Goal: Task Accomplishment & Management: Complete application form

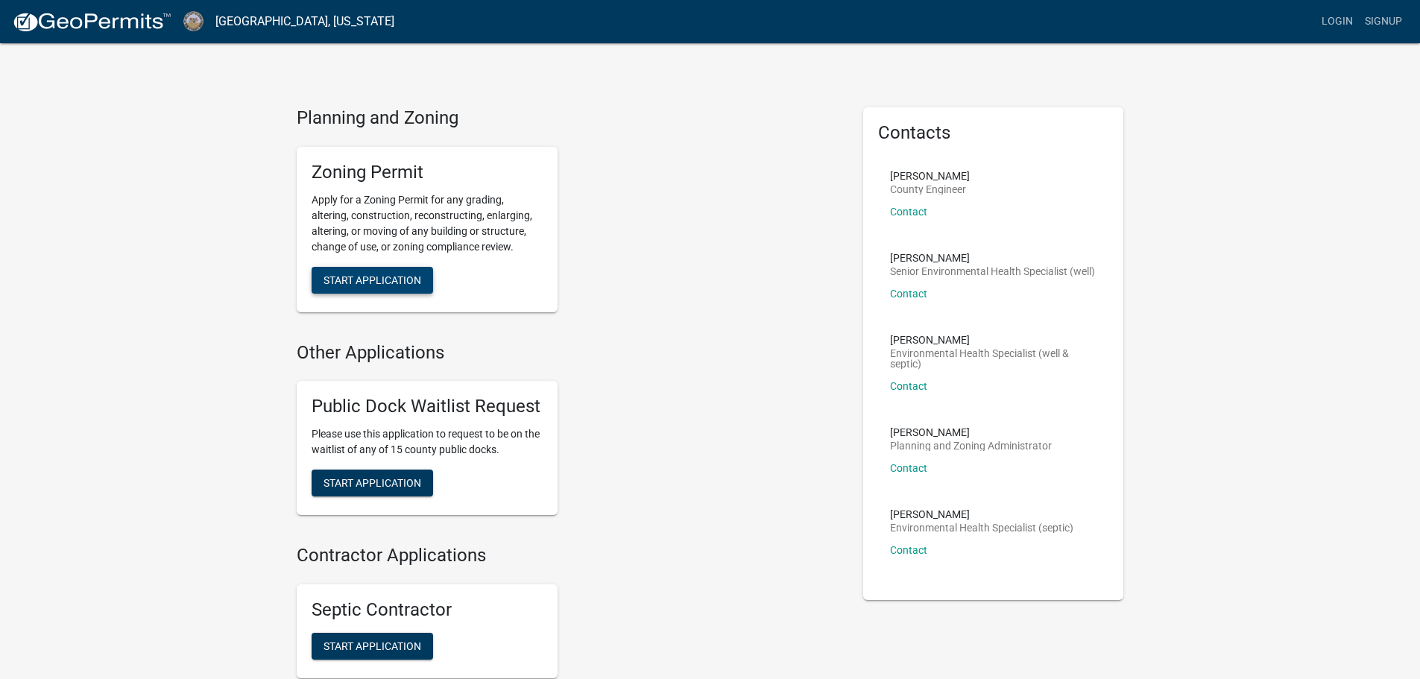
click at [366, 285] on span "Start Application" at bounding box center [372, 280] width 98 height 12
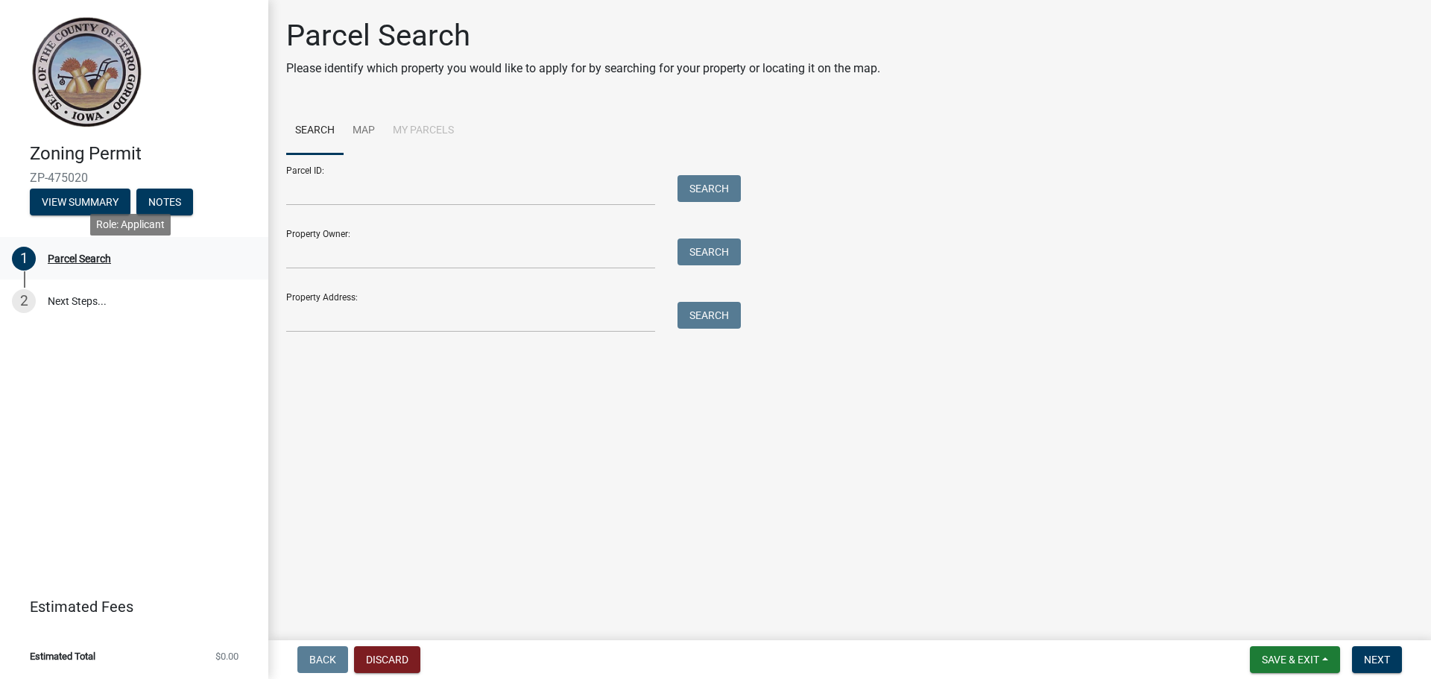
click at [85, 264] on div "Parcel Search" at bounding box center [79, 258] width 63 height 10
click at [26, 269] on div "1" at bounding box center [24, 259] width 24 height 24
click at [326, 137] on link "Search" at bounding box center [314, 131] width 57 height 48
click at [376, 139] on link "Map" at bounding box center [364, 131] width 40 height 48
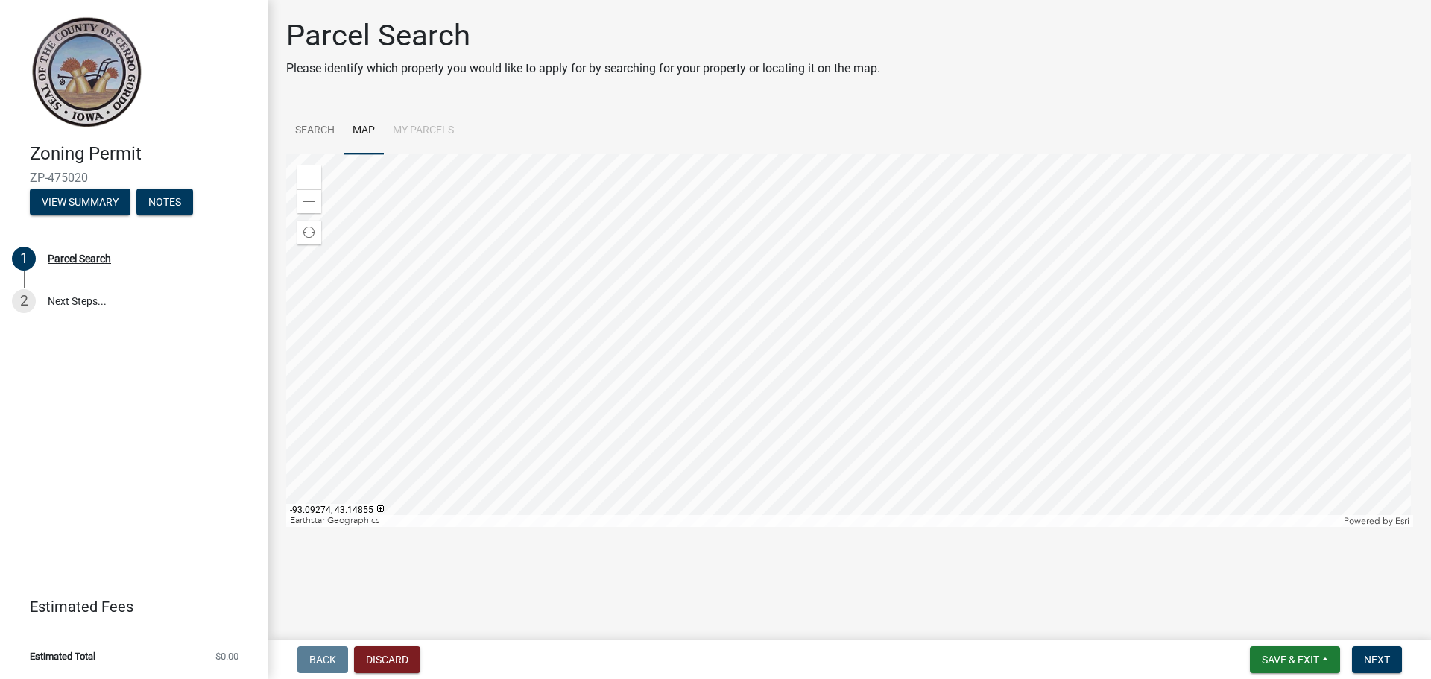
click at [953, 294] on div at bounding box center [849, 340] width 1127 height 373
click at [311, 183] on span at bounding box center [309, 177] width 12 height 12
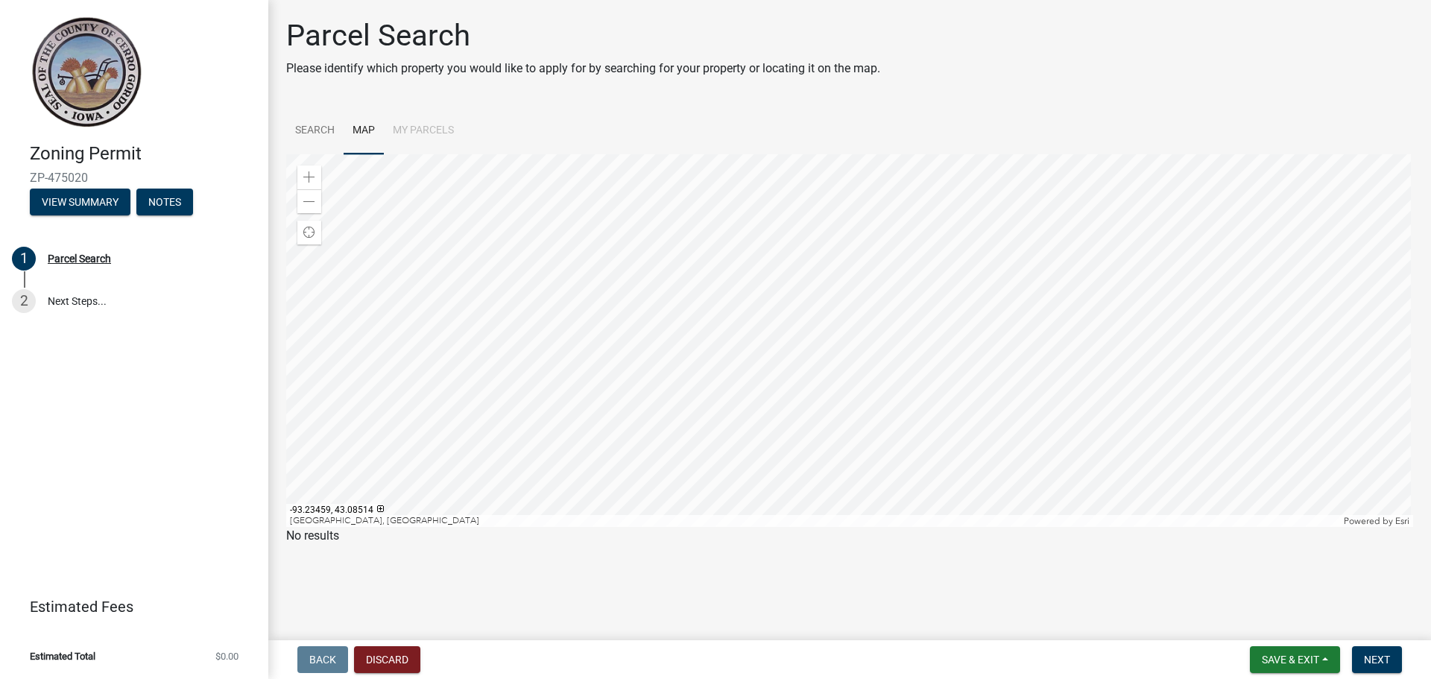
click at [733, 527] on div at bounding box center [849, 340] width 1127 height 373
click at [307, 183] on span at bounding box center [309, 177] width 12 height 12
click at [286, 436] on div at bounding box center [849, 340] width 1127 height 373
click at [780, 434] on div at bounding box center [849, 340] width 1127 height 373
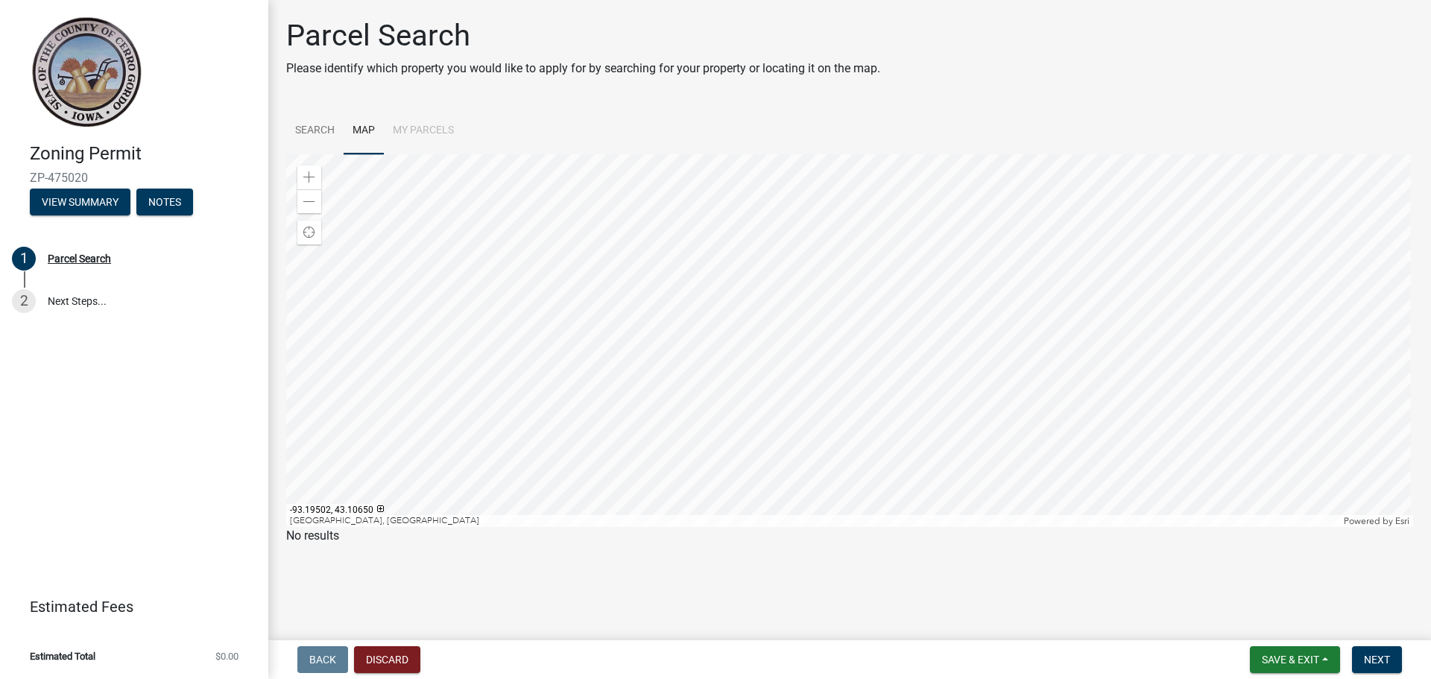
click at [897, 322] on div at bounding box center [849, 340] width 1127 height 373
click at [286, 435] on div at bounding box center [849, 340] width 1127 height 373
click at [402, 426] on div at bounding box center [849, 340] width 1127 height 373
click at [316, 364] on div at bounding box center [849, 340] width 1127 height 373
click at [286, 338] on div at bounding box center [849, 340] width 1127 height 373
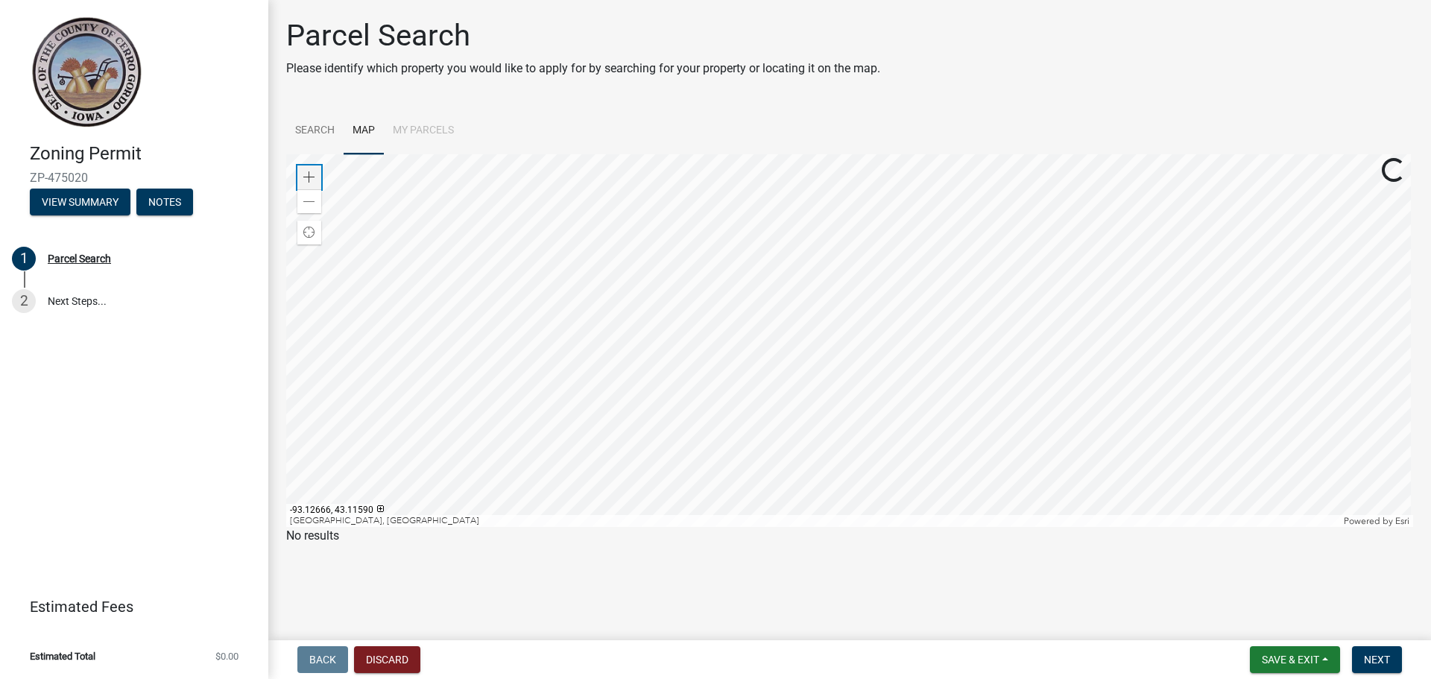
click at [312, 183] on span at bounding box center [309, 177] width 12 height 12
click at [560, 527] on div at bounding box center [849, 340] width 1127 height 373
click at [827, 473] on div at bounding box center [849, 340] width 1127 height 373
click at [286, 325] on div at bounding box center [849, 340] width 1127 height 373
click at [505, 327] on div at bounding box center [849, 340] width 1127 height 373
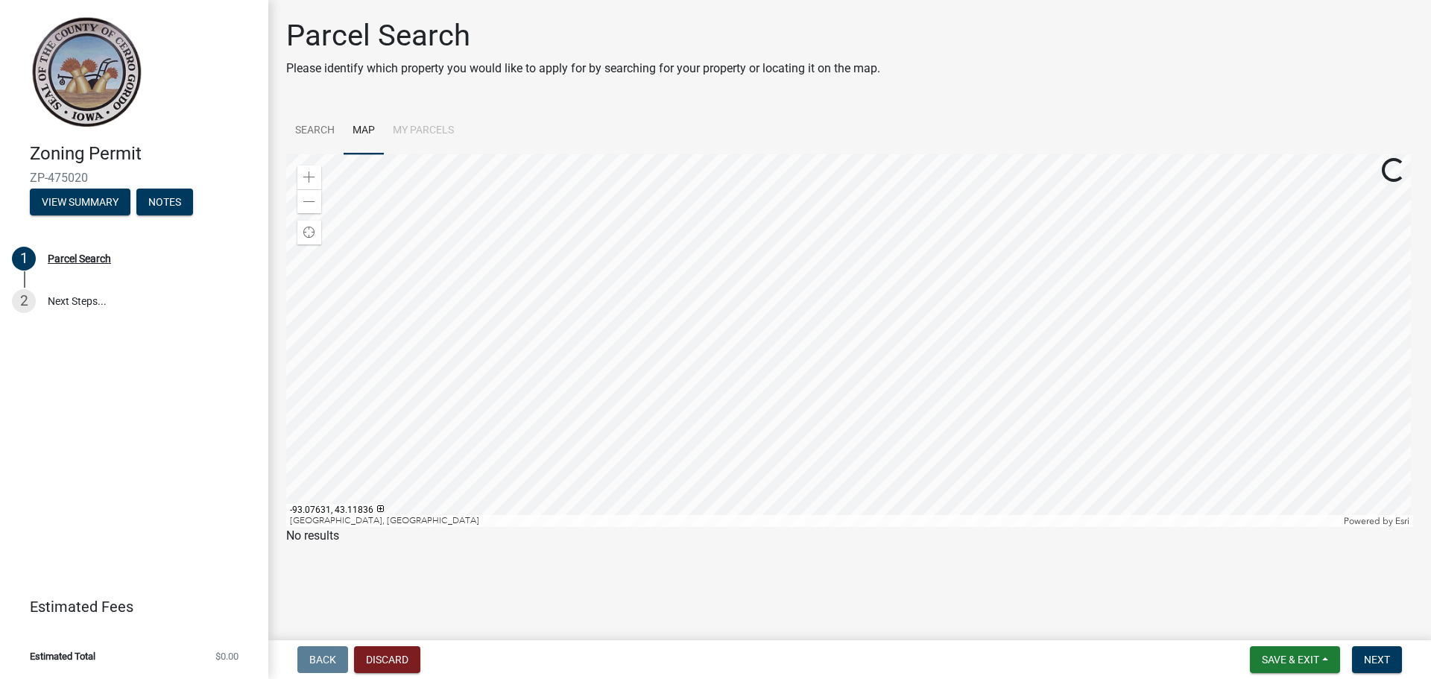
click at [451, 325] on div at bounding box center [849, 340] width 1127 height 373
click at [347, 266] on div at bounding box center [849, 340] width 1127 height 373
click at [1001, 518] on div at bounding box center [849, 340] width 1127 height 373
click at [723, 491] on div at bounding box center [849, 340] width 1127 height 373
click at [683, 445] on div at bounding box center [849, 340] width 1127 height 373
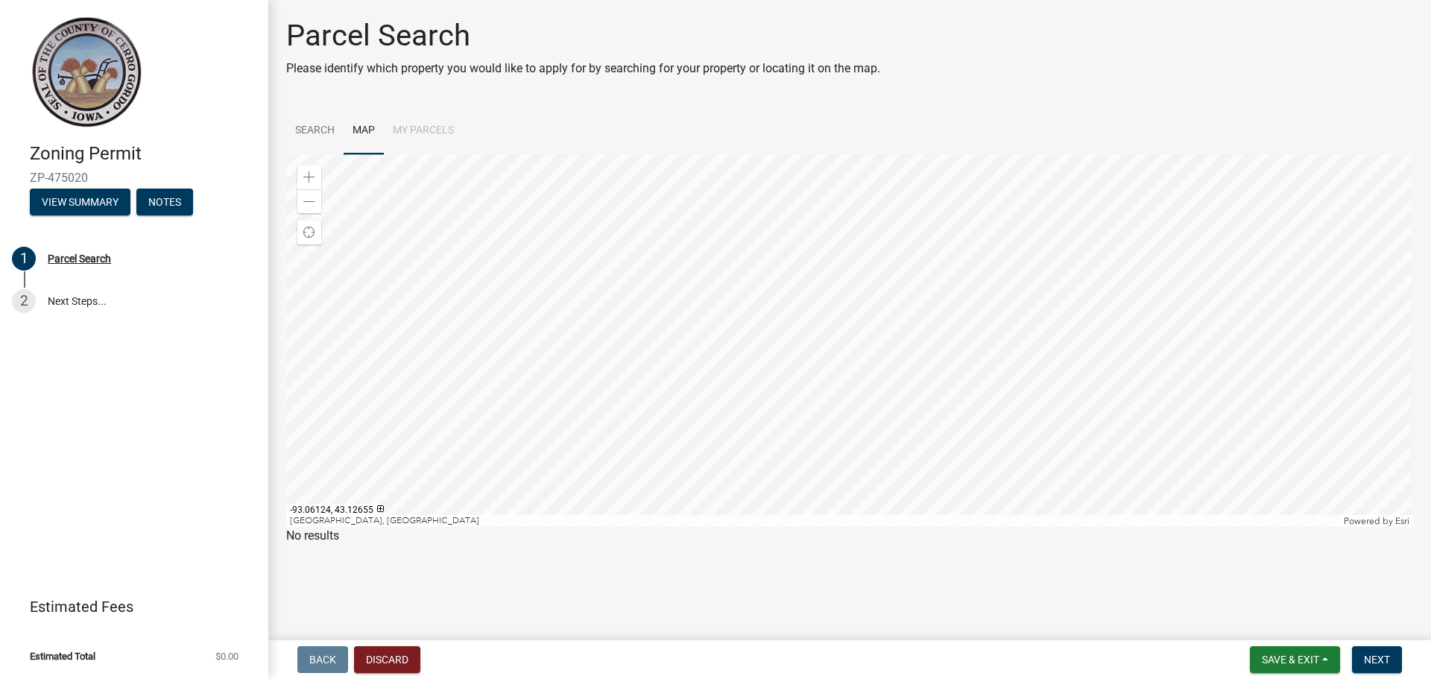
click at [1161, 223] on div at bounding box center [849, 340] width 1127 height 373
click at [1069, 314] on div at bounding box center [849, 340] width 1127 height 373
click at [870, 301] on div at bounding box center [849, 340] width 1127 height 373
click at [303, 212] on div "Zoom out" at bounding box center [309, 201] width 24 height 24
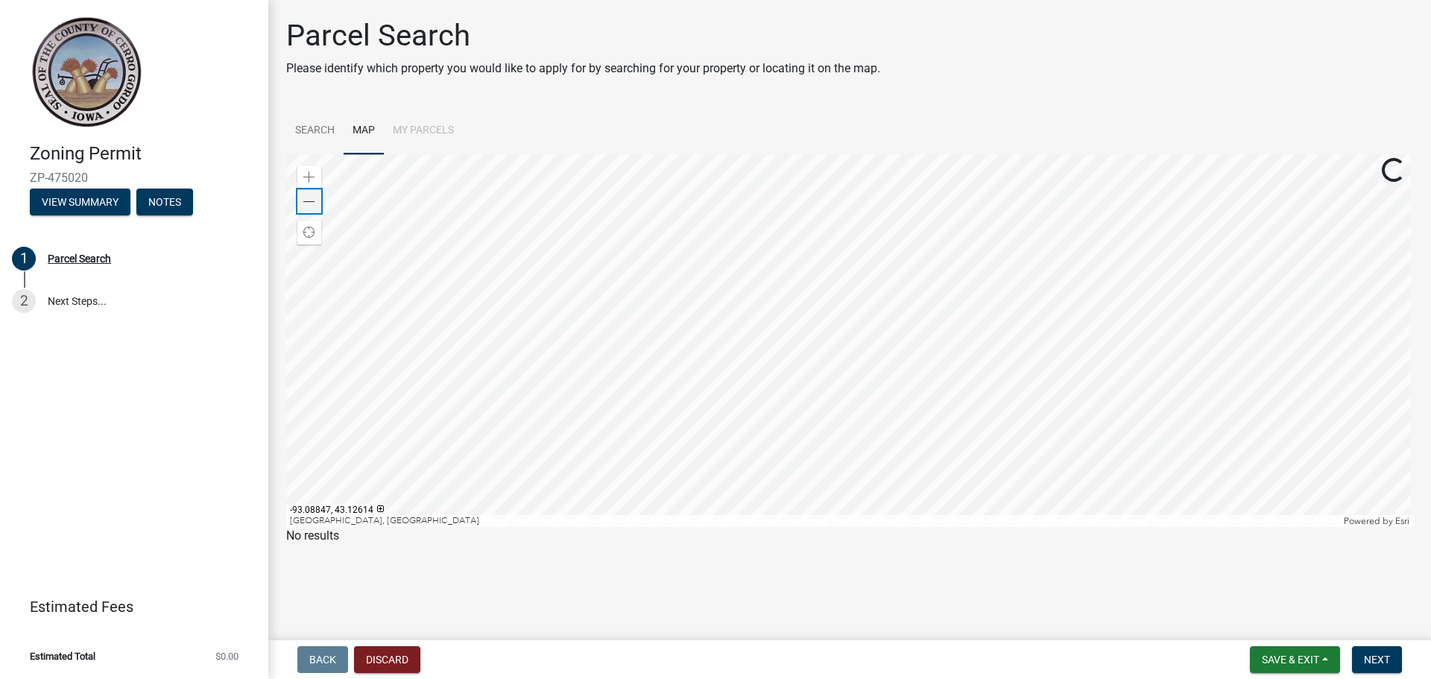
click at [303, 212] on div "Zoom out" at bounding box center [309, 201] width 24 height 24
click at [810, 301] on div at bounding box center [849, 340] width 1127 height 373
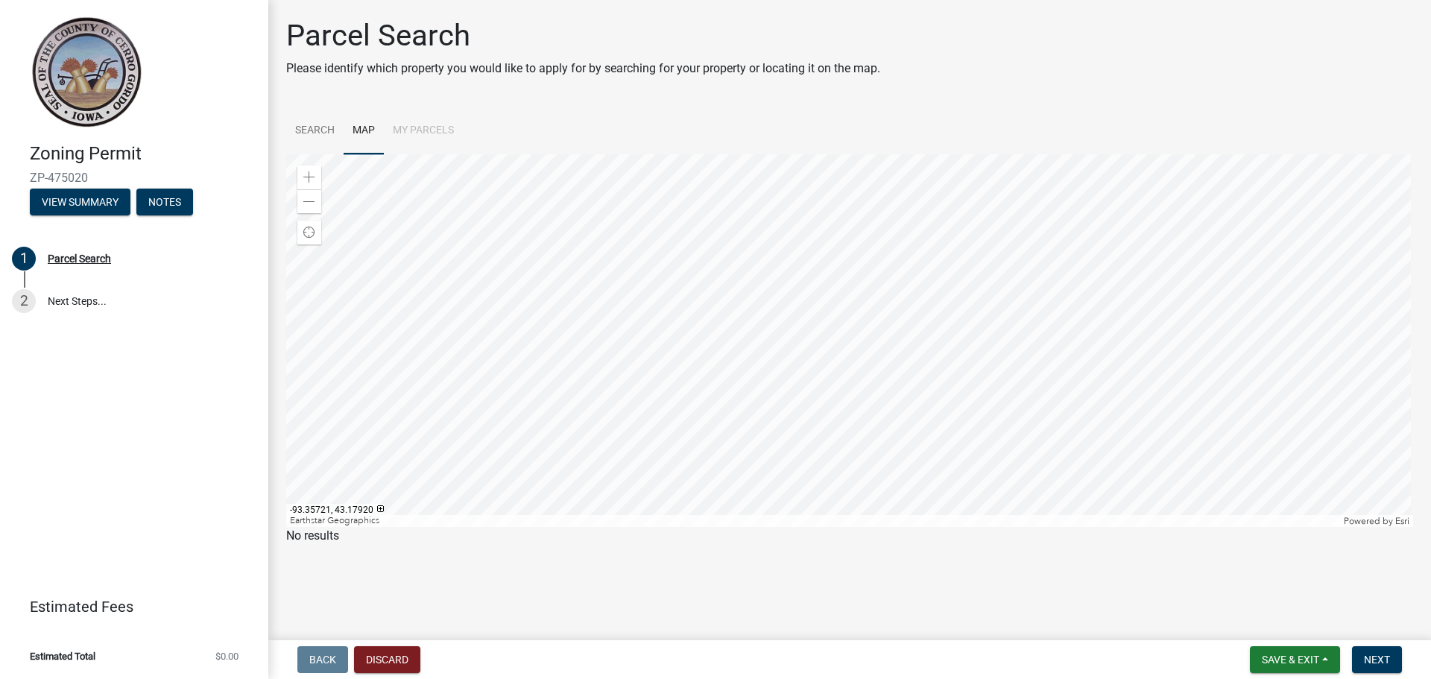
click at [815, 294] on div at bounding box center [849, 340] width 1127 height 373
click at [309, 182] on span at bounding box center [309, 177] width 12 height 12
click at [765, 359] on div at bounding box center [849, 340] width 1127 height 373
click at [309, 183] on span at bounding box center [309, 177] width 12 height 12
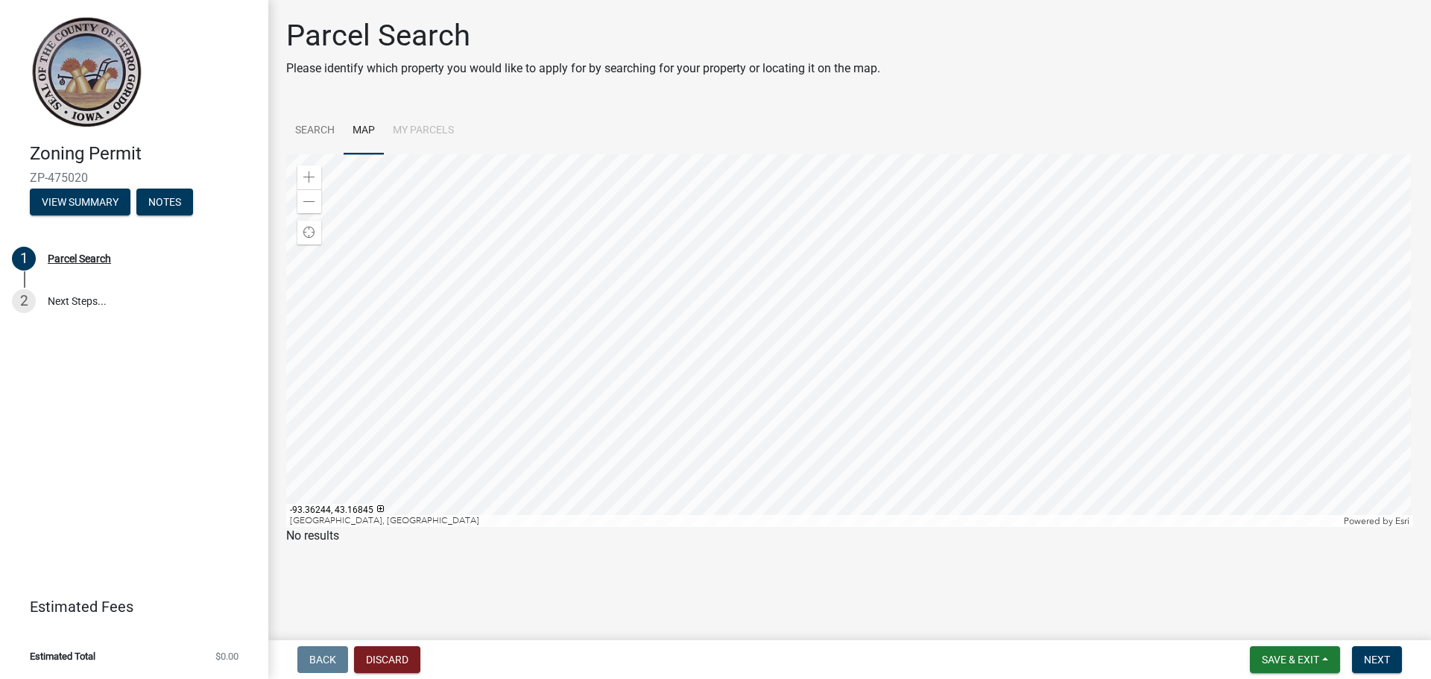
click at [839, 192] on div at bounding box center [849, 340] width 1127 height 373
click at [762, 463] on div at bounding box center [849, 340] width 1127 height 373
click at [762, 527] on div at bounding box center [849, 340] width 1127 height 373
click at [754, 525] on div at bounding box center [849, 340] width 1127 height 373
click at [809, 326] on div at bounding box center [849, 340] width 1127 height 373
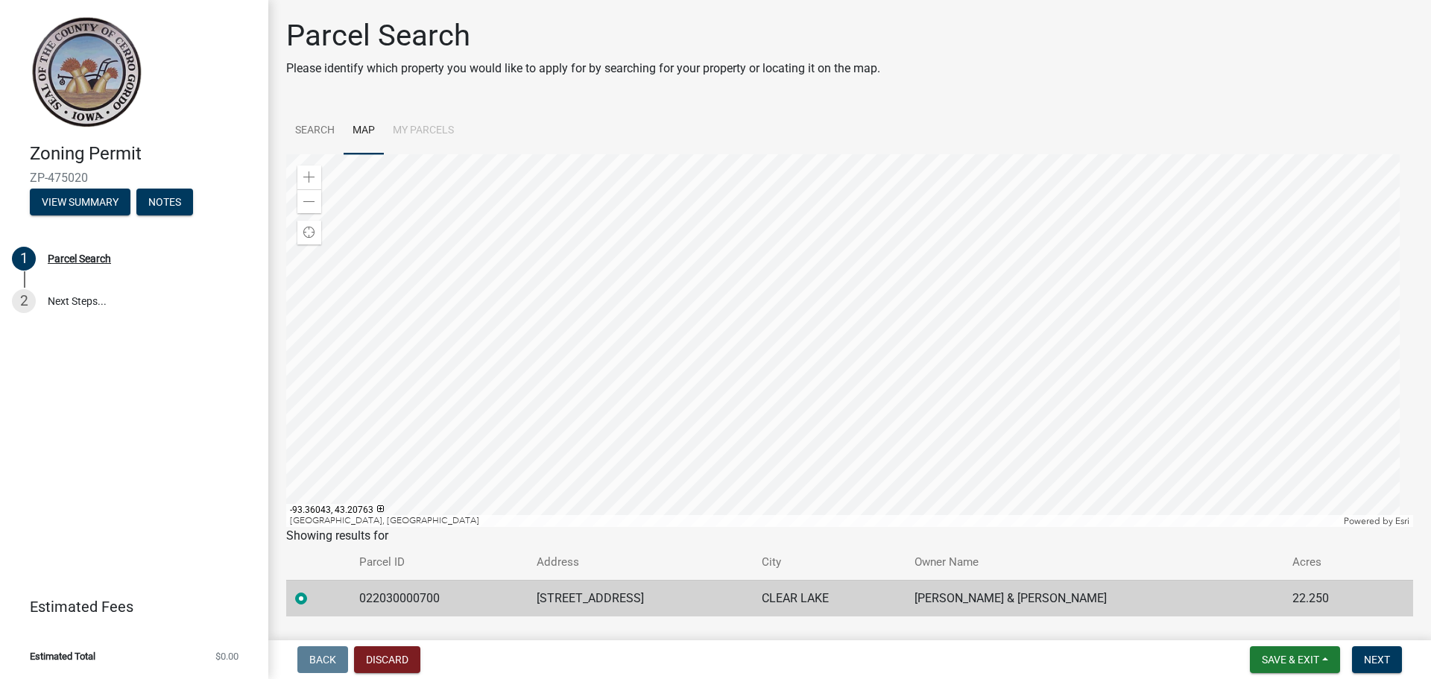
click at [752, 271] on div at bounding box center [849, 340] width 1127 height 373
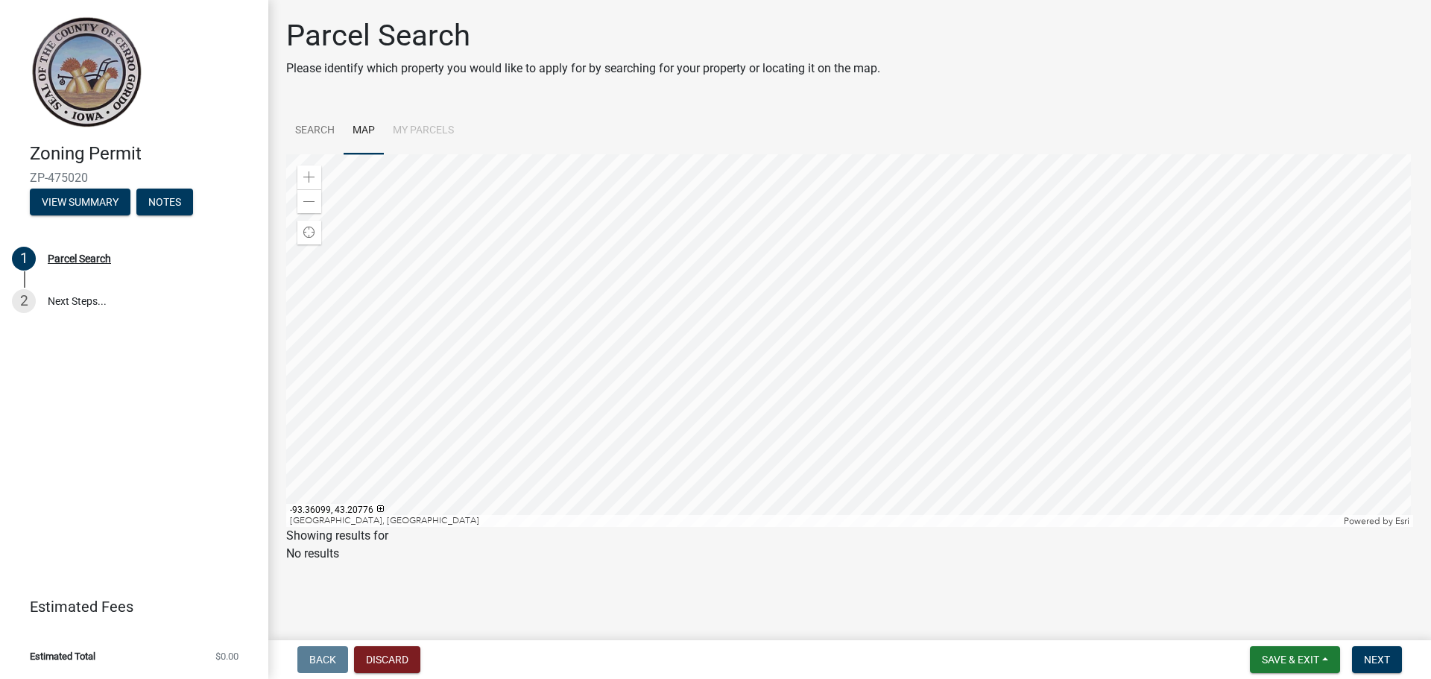
click at [753, 269] on div at bounding box center [849, 340] width 1127 height 373
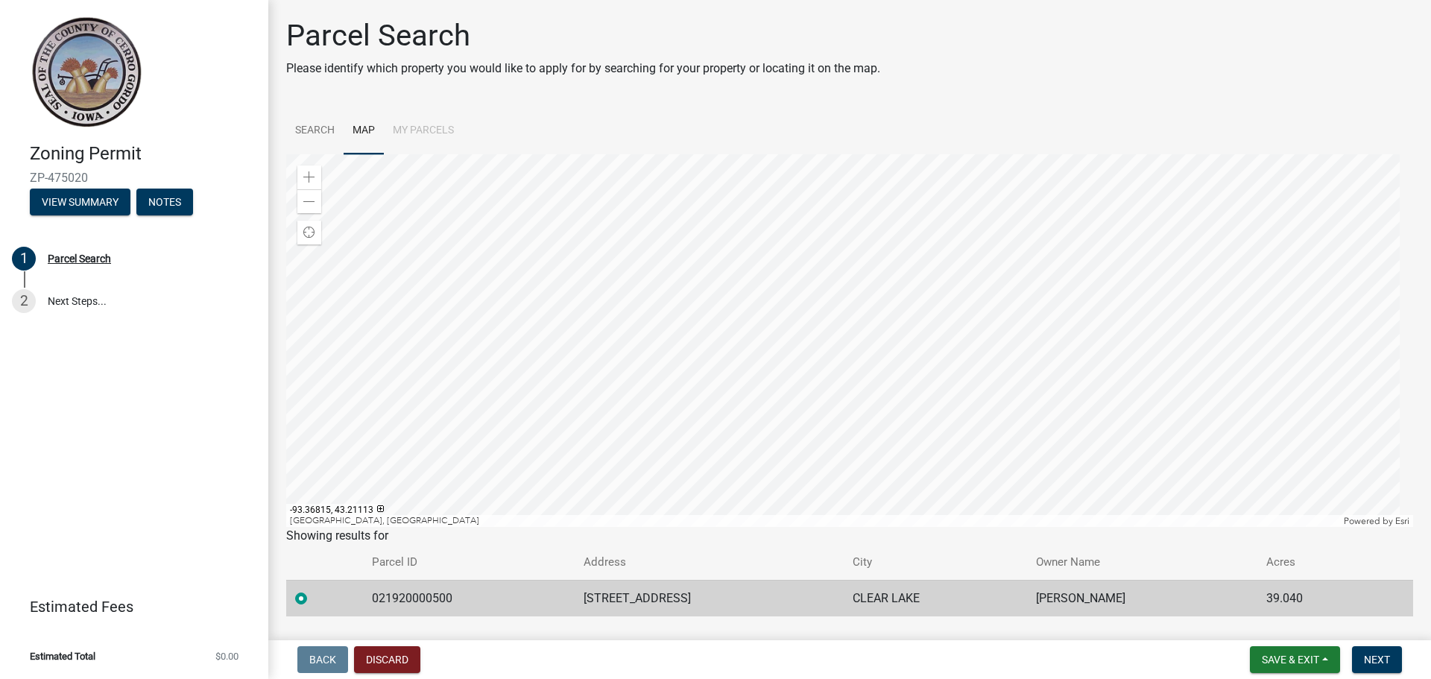
click at [685, 229] on div at bounding box center [849, 340] width 1127 height 373
click at [720, 317] on div at bounding box center [849, 340] width 1127 height 373
click at [678, 267] on div at bounding box center [849, 340] width 1127 height 373
click at [731, 363] on div at bounding box center [849, 340] width 1127 height 373
click at [628, 314] on div at bounding box center [849, 340] width 1127 height 373
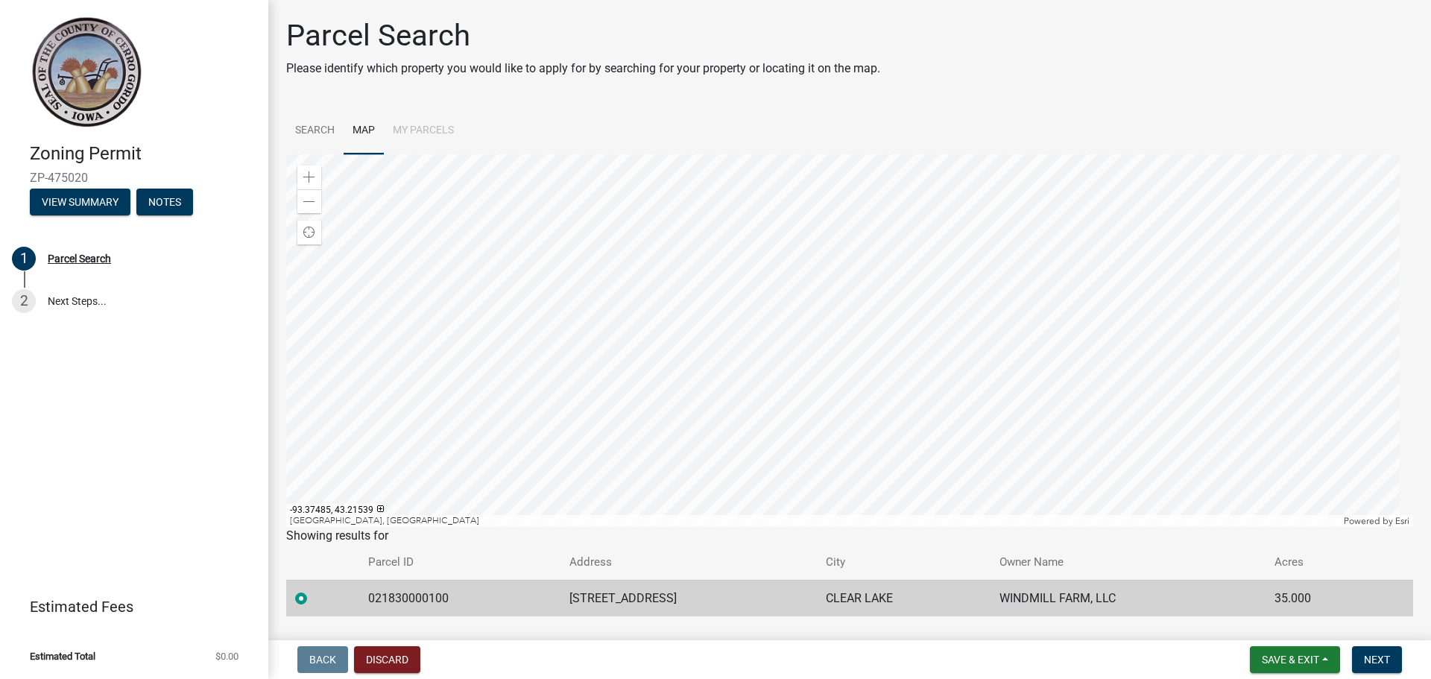
click at [631, 354] on div at bounding box center [849, 340] width 1127 height 373
click at [672, 315] on div at bounding box center [849, 340] width 1127 height 373
click at [689, 357] on div at bounding box center [849, 340] width 1127 height 373
click at [590, 321] on div at bounding box center [849, 340] width 1127 height 373
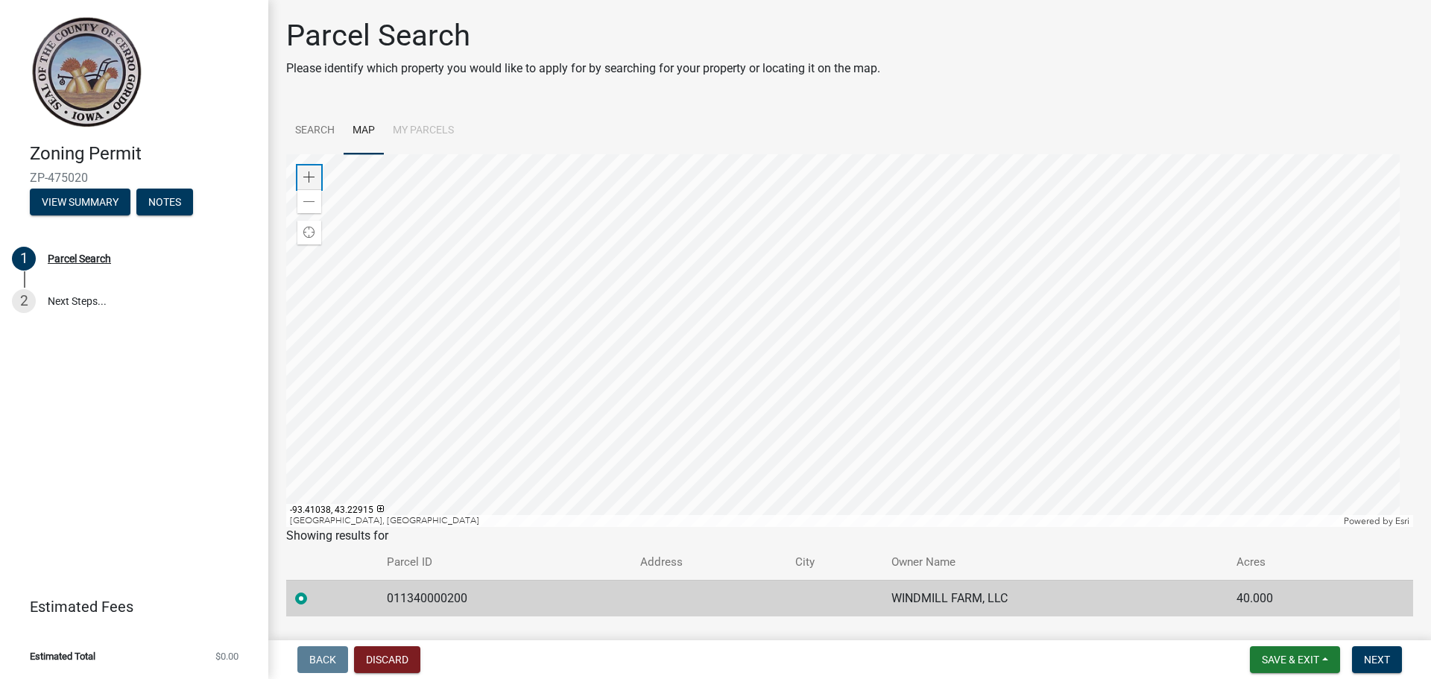
click at [305, 183] on span at bounding box center [309, 177] width 12 height 12
click at [985, 362] on div at bounding box center [849, 340] width 1127 height 373
click at [773, 434] on div at bounding box center [849, 340] width 1127 height 373
click at [309, 183] on span at bounding box center [309, 177] width 12 height 12
click at [798, 371] on div at bounding box center [849, 340] width 1127 height 373
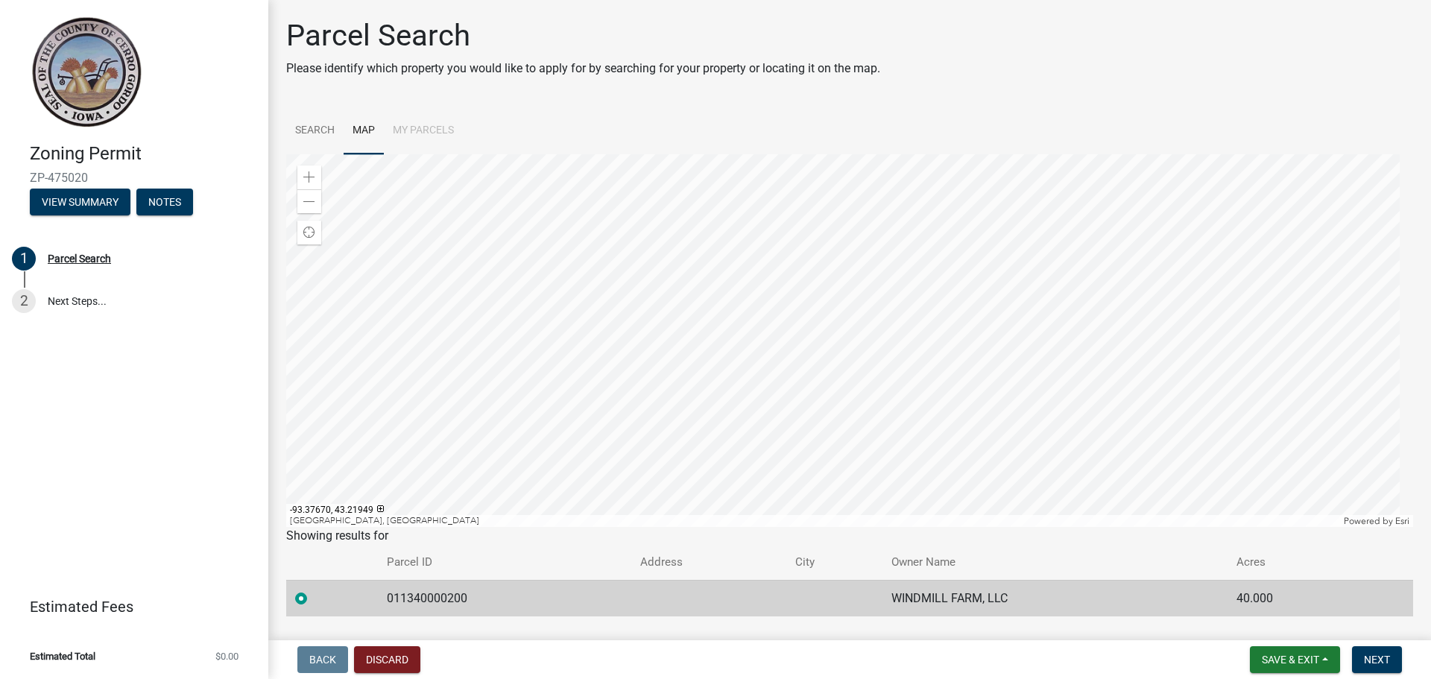
click at [855, 464] on div at bounding box center [849, 340] width 1127 height 373
click at [907, 220] on div at bounding box center [849, 340] width 1127 height 373
click at [980, 510] on div at bounding box center [849, 340] width 1127 height 373
click at [836, 243] on div at bounding box center [849, 340] width 1127 height 373
click at [806, 514] on div at bounding box center [849, 340] width 1127 height 373
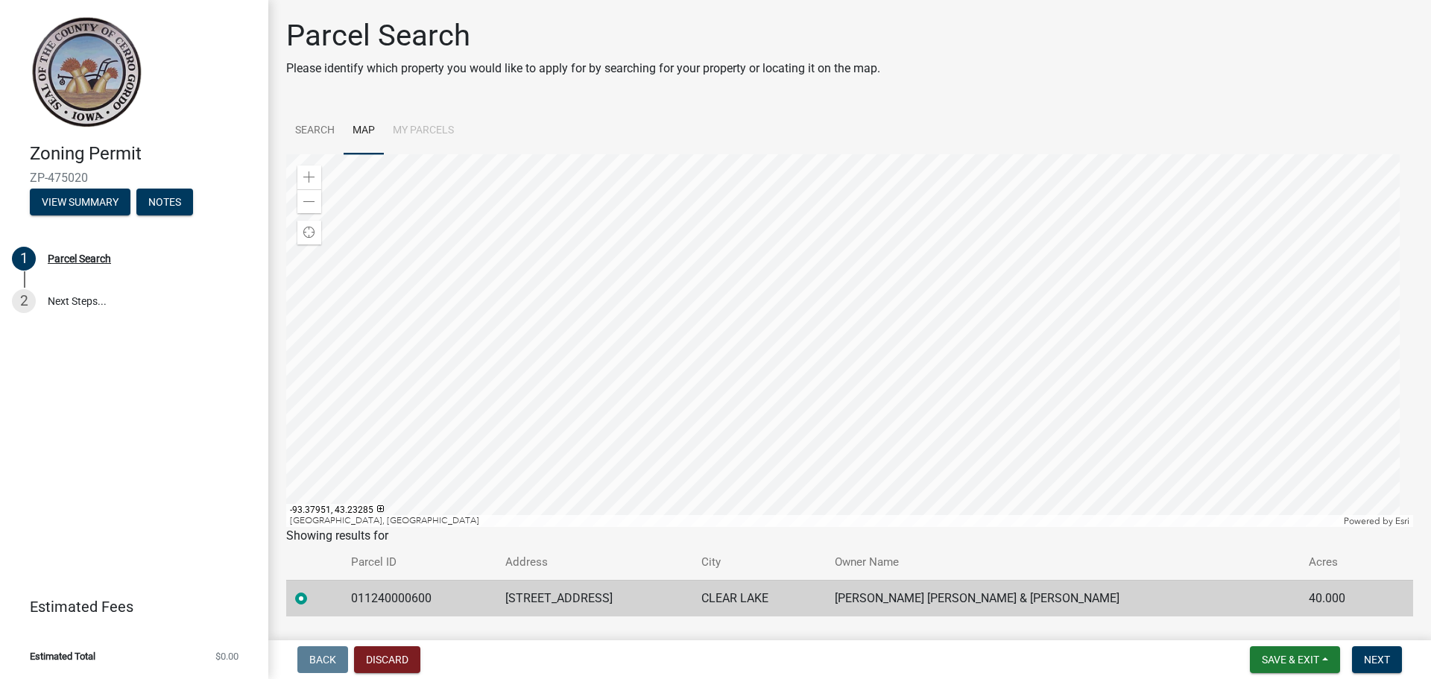
click at [760, 323] on div at bounding box center [849, 340] width 1127 height 373
click at [918, 360] on div at bounding box center [849, 340] width 1127 height 373
click at [773, 273] on div at bounding box center [849, 340] width 1127 height 373
click at [750, 516] on div at bounding box center [849, 340] width 1127 height 373
click at [801, 168] on div at bounding box center [849, 340] width 1127 height 373
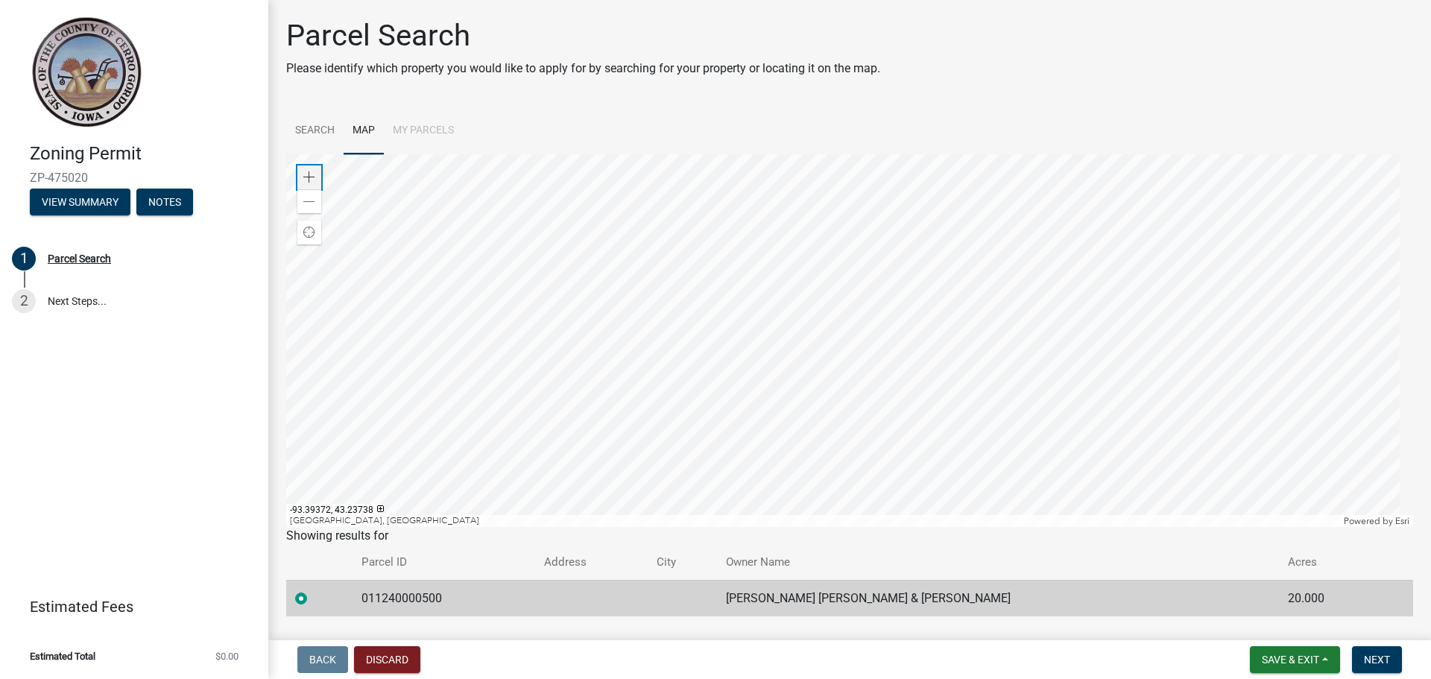
click at [309, 183] on span at bounding box center [309, 177] width 12 height 12
click at [705, 182] on div at bounding box center [849, 340] width 1127 height 373
click at [492, 457] on div at bounding box center [849, 340] width 1127 height 373
click at [648, 418] on div at bounding box center [849, 340] width 1127 height 373
click at [867, 311] on div at bounding box center [849, 340] width 1127 height 373
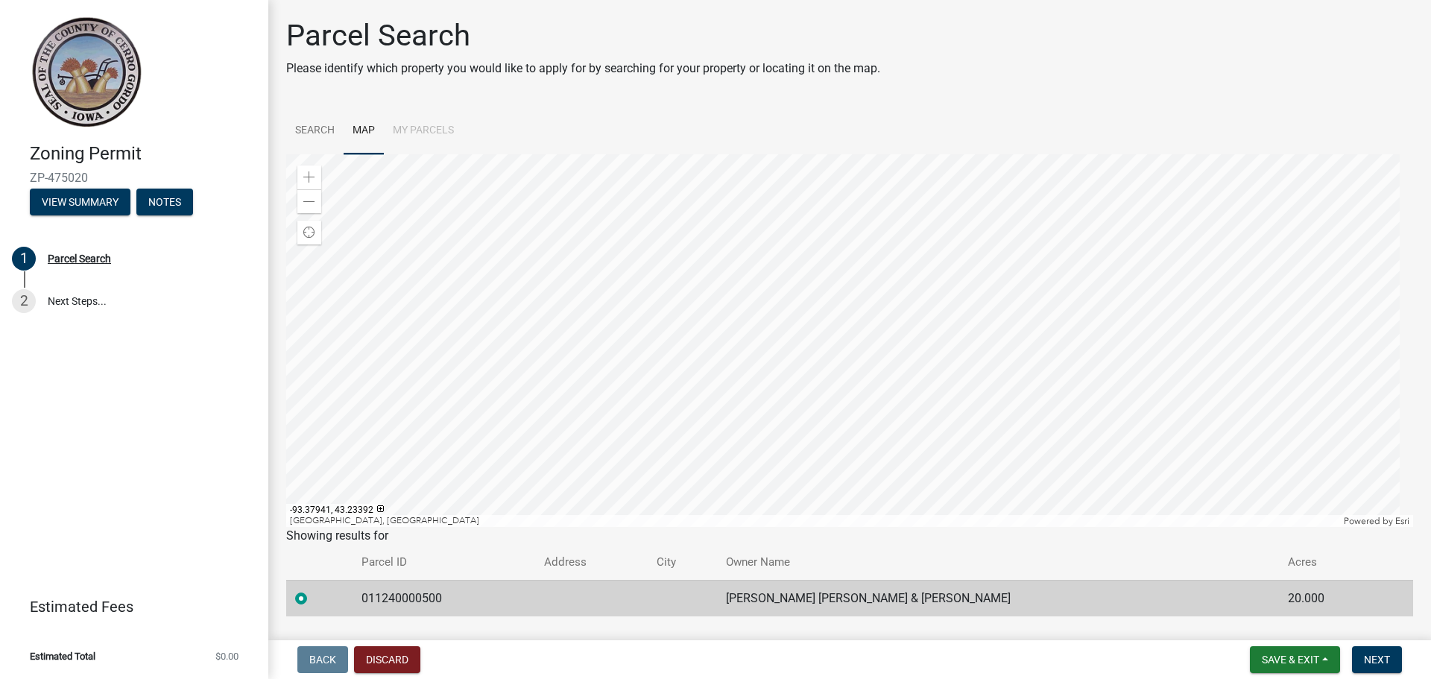
click at [729, 525] on div at bounding box center [849, 340] width 1127 height 373
click at [700, 451] on div at bounding box center [849, 340] width 1127 height 373
click at [986, 325] on div at bounding box center [849, 340] width 1127 height 373
click at [904, 517] on div at bounding box center [849, 340] width 1127 height 373
click at [1043, 271] on div at bounding box center [849, 340] width 1127 height 373
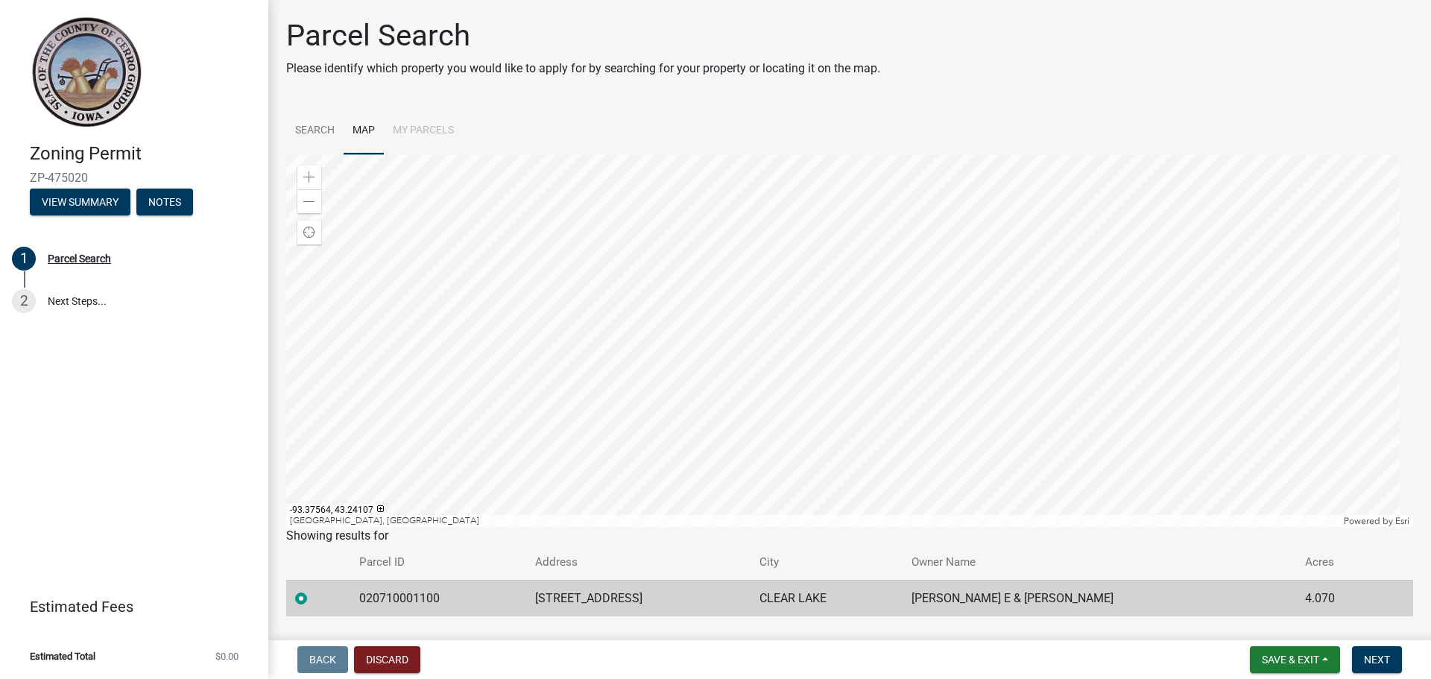
click at [917, 321] on div at bounding box center [849, 340] width 1127 height 373
click at [1009, 167] on div at bounding box center [849, 340] width 1127 height 373
click at [909, 527] on div at bounding box center [849, 340] width 1127 height 373
click at [867, 358] on div at bounding box center [849, 340] width 1127 height 373
click at [769, 373] on div at bounding box center [849, 340] width 1127 height 373
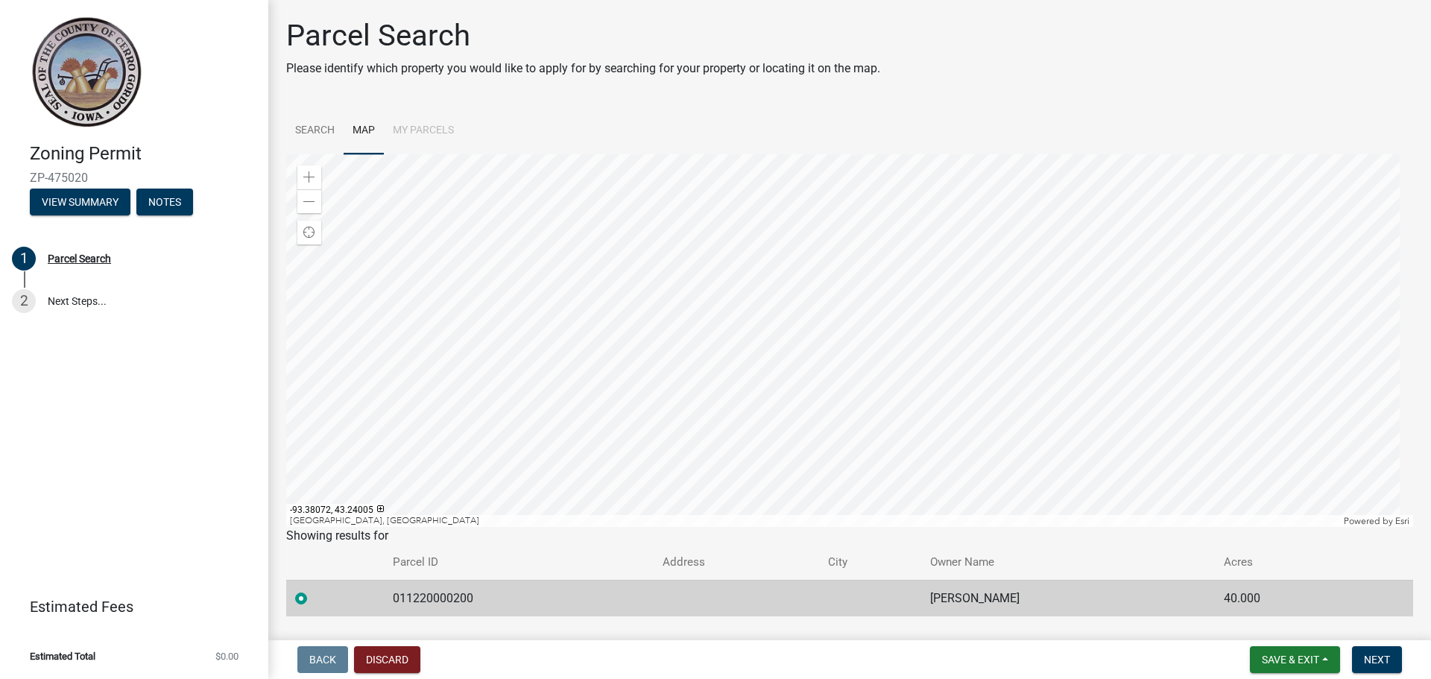
click at [871, 188] on div at bounding box center [849, 340] width 1127 height 373
click at [783, 180] on div at bounding box center [849, 340] width 1127 height 373
click at [303, 213] on div "Zoom out" at bounding box center [309, 201] width 24 height 24
click at [686, 251] on div at bounding box center [849, 340] width 1127 height 373
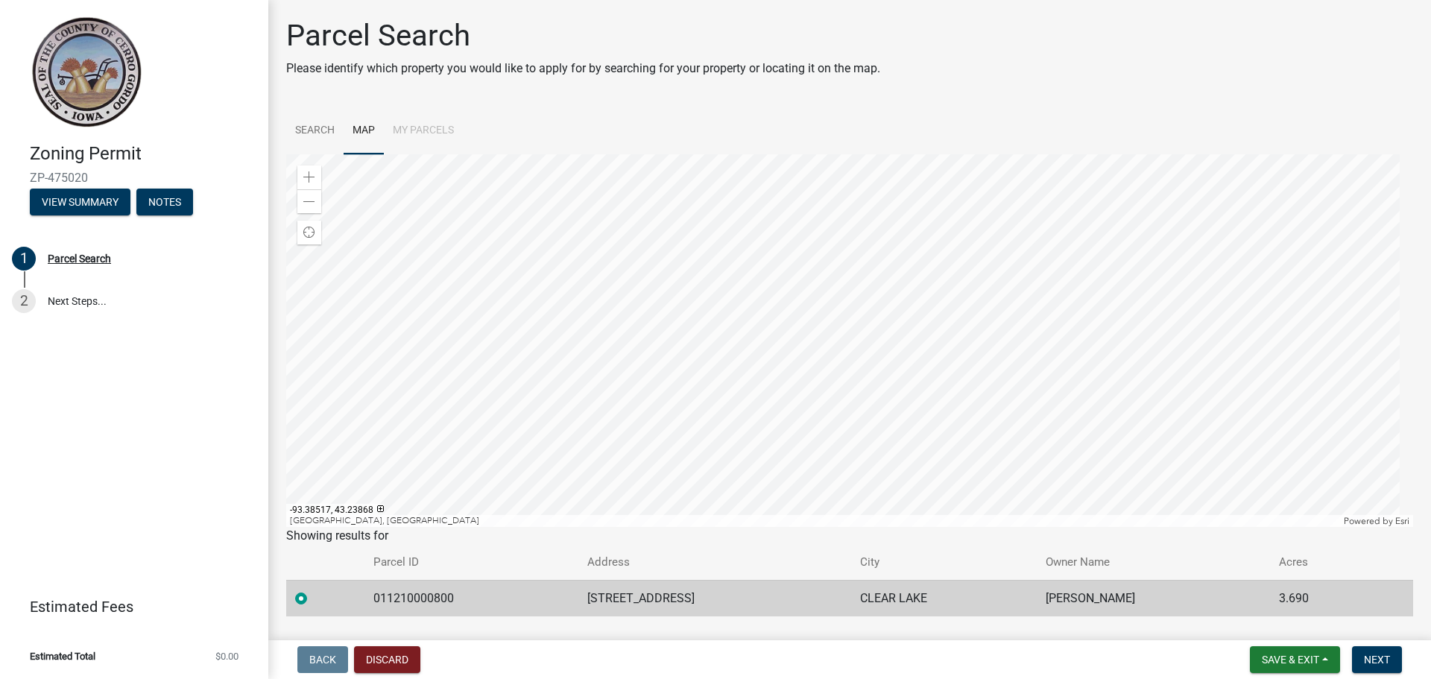
click at [740, 458] on div at bounding box center [849, 340] width 1127 height 373
click at [734, 429] on div at bounding box center [849, 340] width 1127 height 373
click at [81, 264] on div "Parcel Search" at bounding box center [79, 258] width 63 height 10
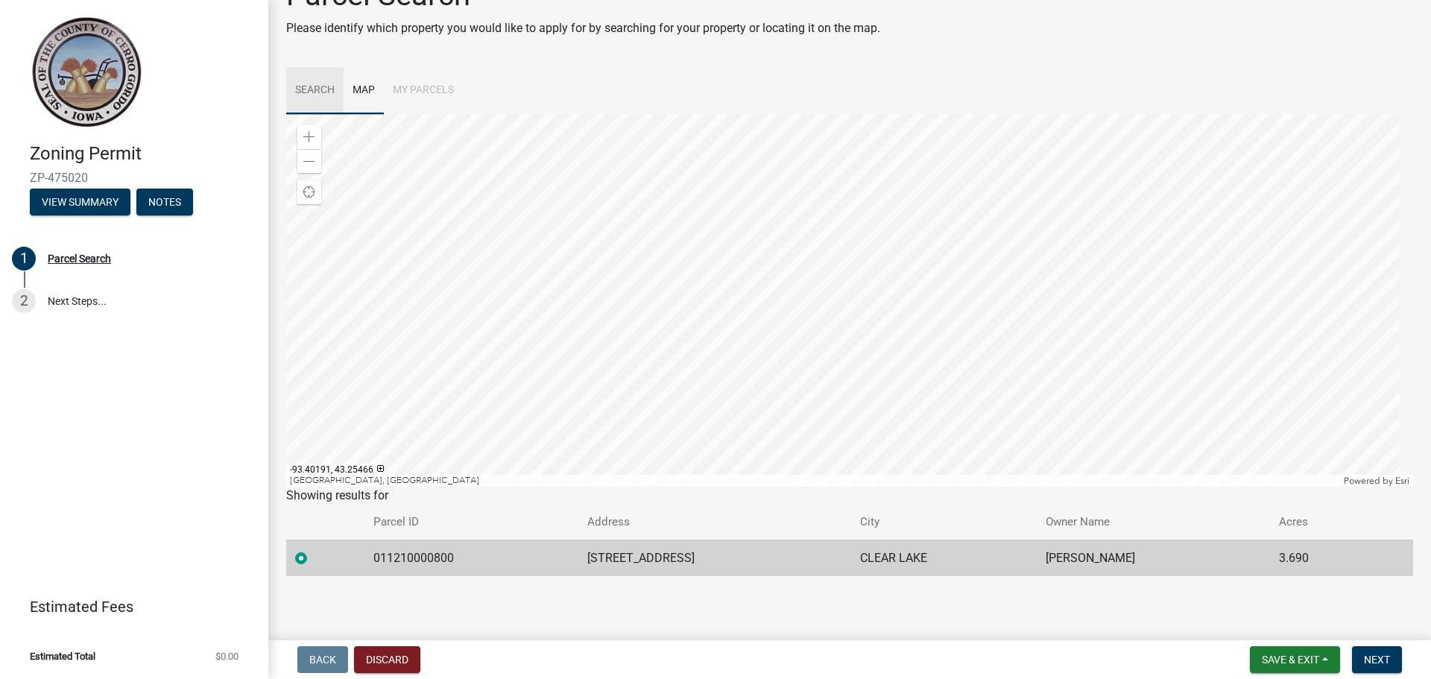
click at [311, 82] on link "Search" at bounding box center [314, 91] width 57 height 48
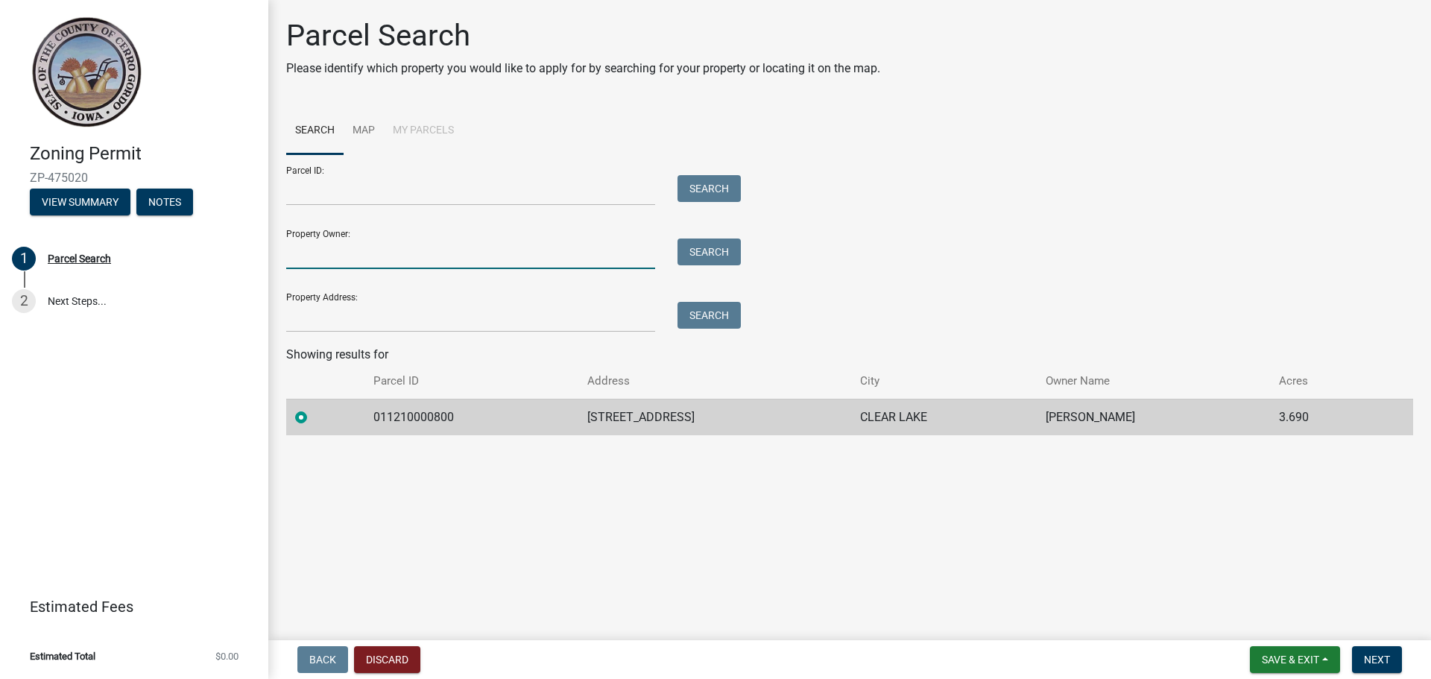
click at [335, 269] on input "Property Owner:" at bounding box center [470, 254] width 369 height 31
type input "[PERSON_NAME]"
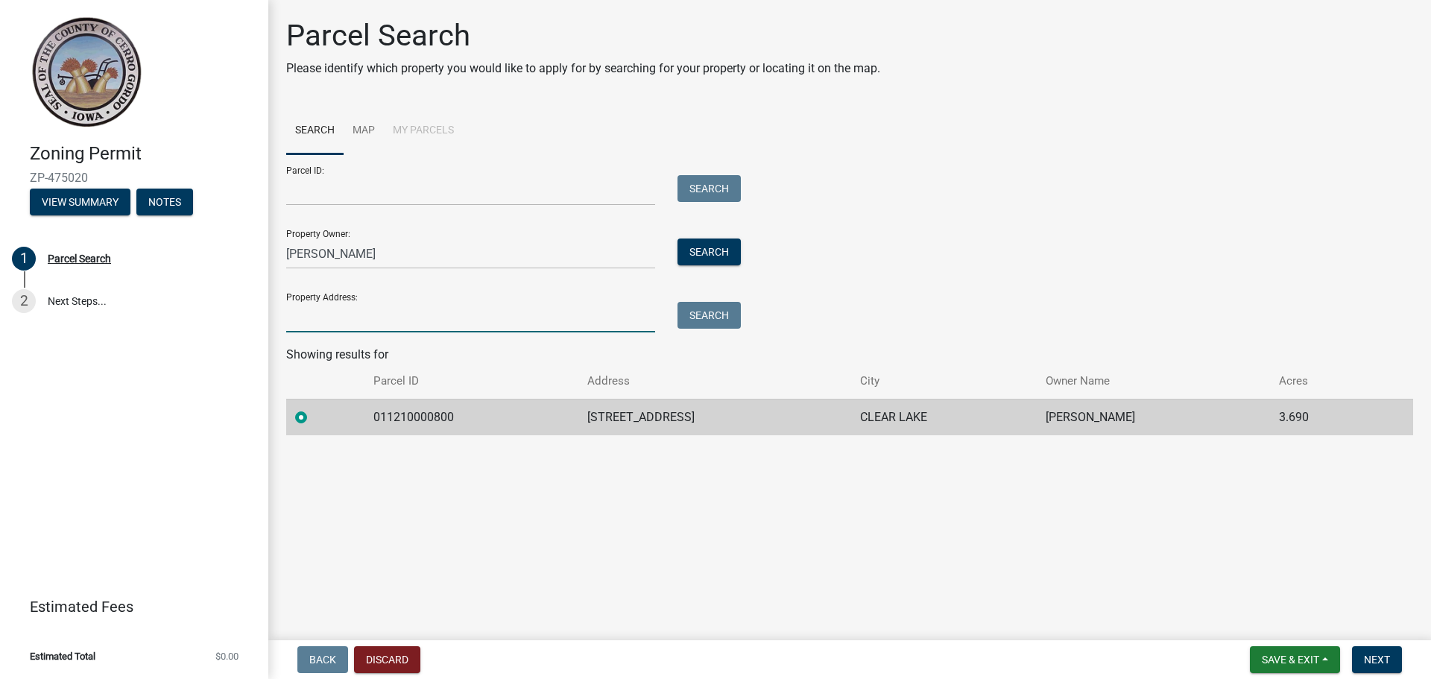
click at [309, 332] on input "Property Address:" at bounding box center [470, 317] width 369 height 31
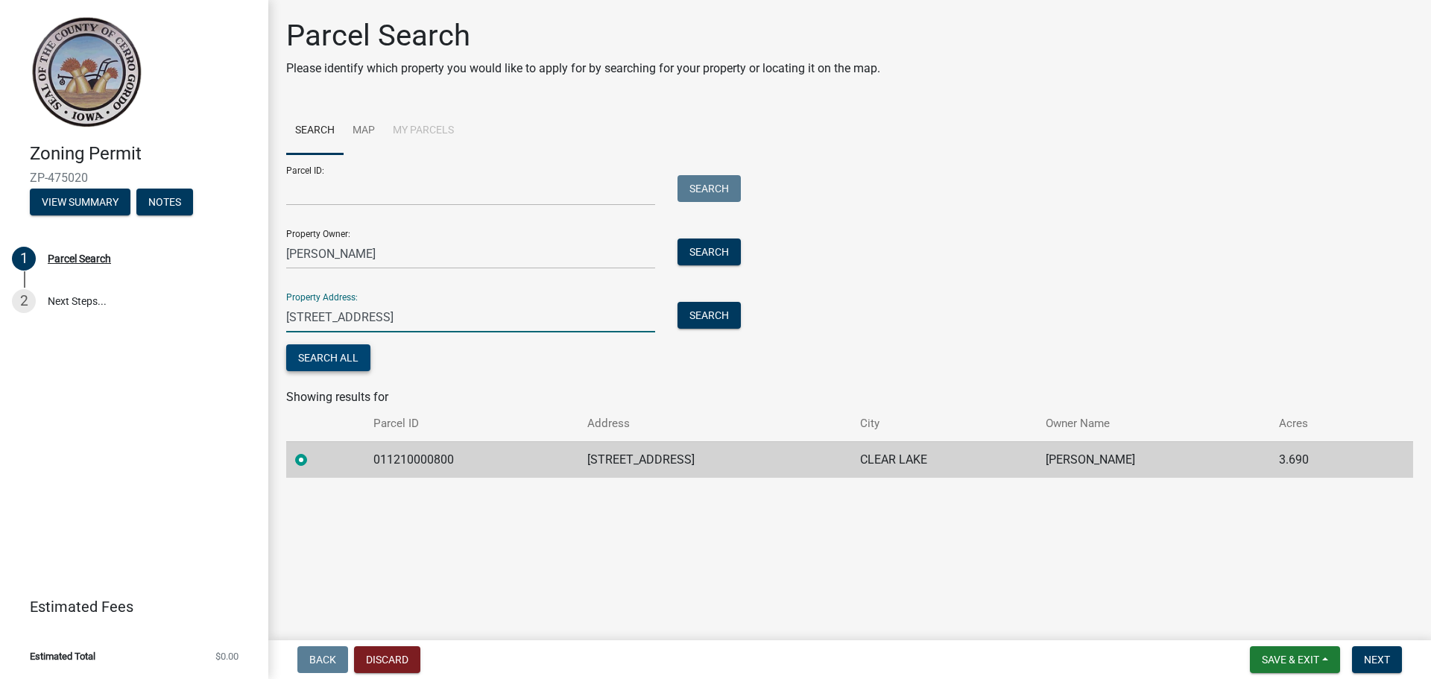
type input "[STREET_ADDRESS]"
click at [341, 371] on button "Search All" at bounding box center [328, 357] width 84 height 27
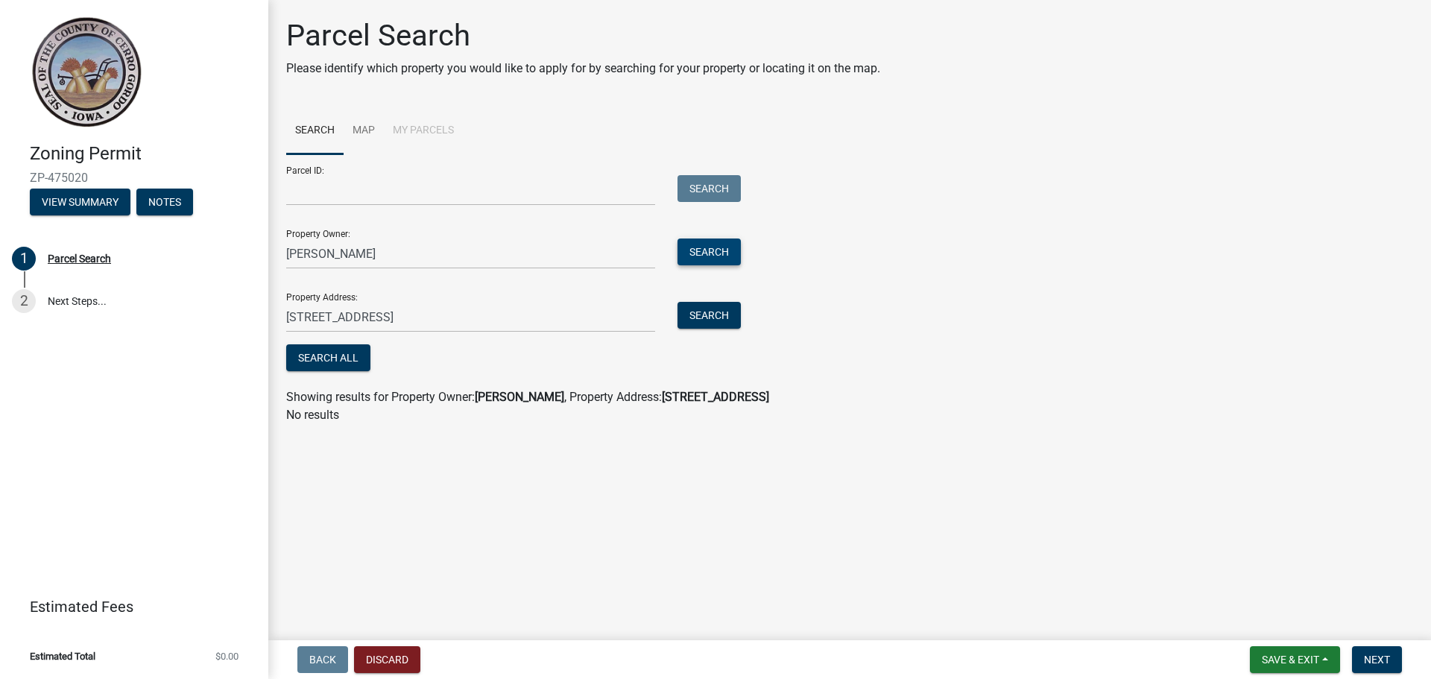
click at [712, 265] on button "Search" at bounding box center [709, 252] width 63 height 27
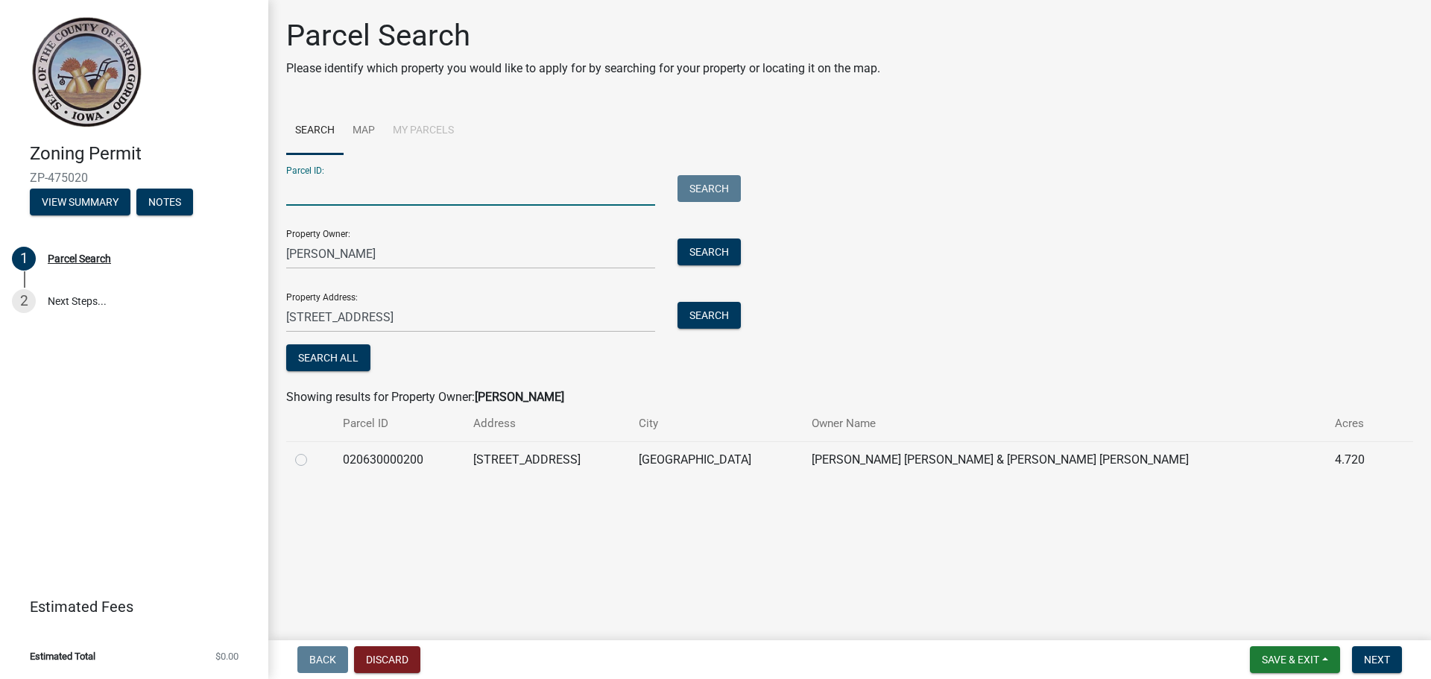
click at [327, 204] on input "Parcel ID:" at bounding box center [470, 190] width 369 height 31
type input "020630000200"
drag, startPoint x: 449, startPoint y: 336, endPoint x: 373, endPoint y: 347, distance: 76.8
click at [373, 332] on input "[STREET_ADDRESS]" at bounding box center [470, 317] width 369 height 31
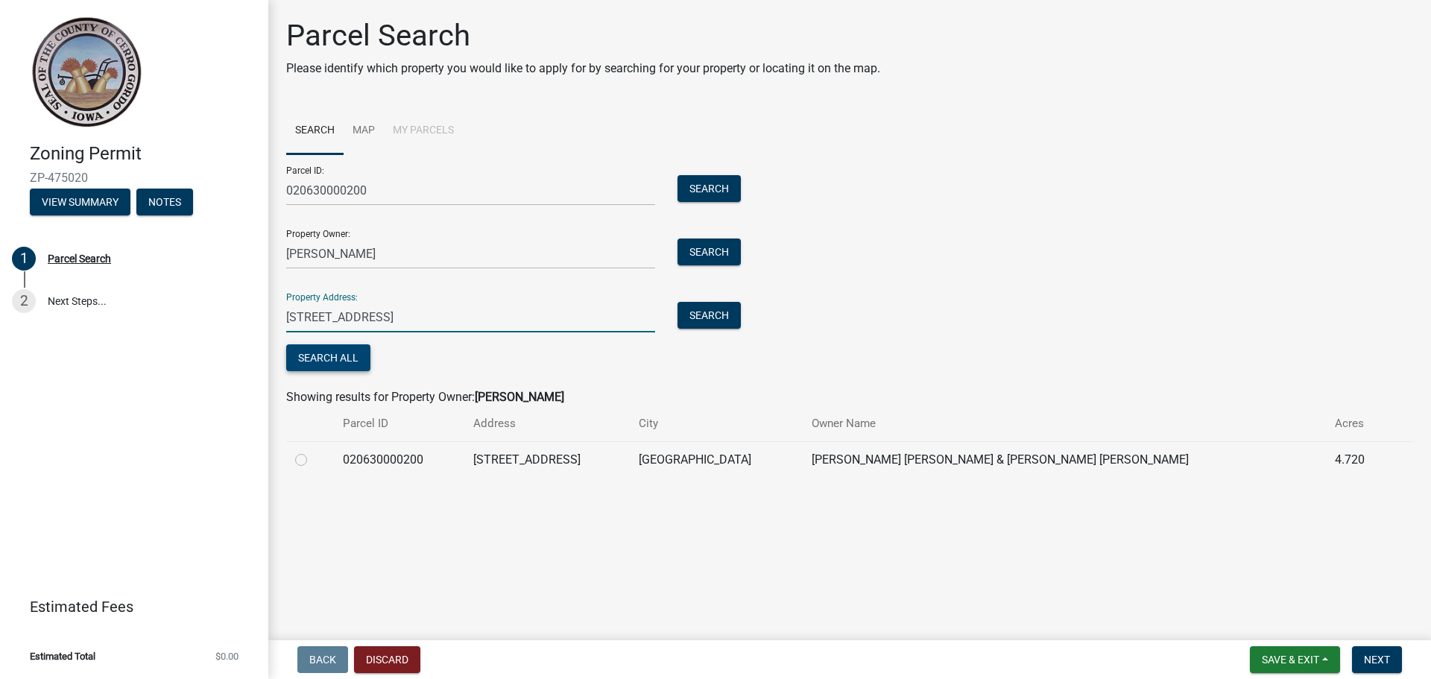
type input "[STREET_ADDRESS]"
click at [338, 371] on button "Search All" at bounding box center [328, 357] width 84 height 27
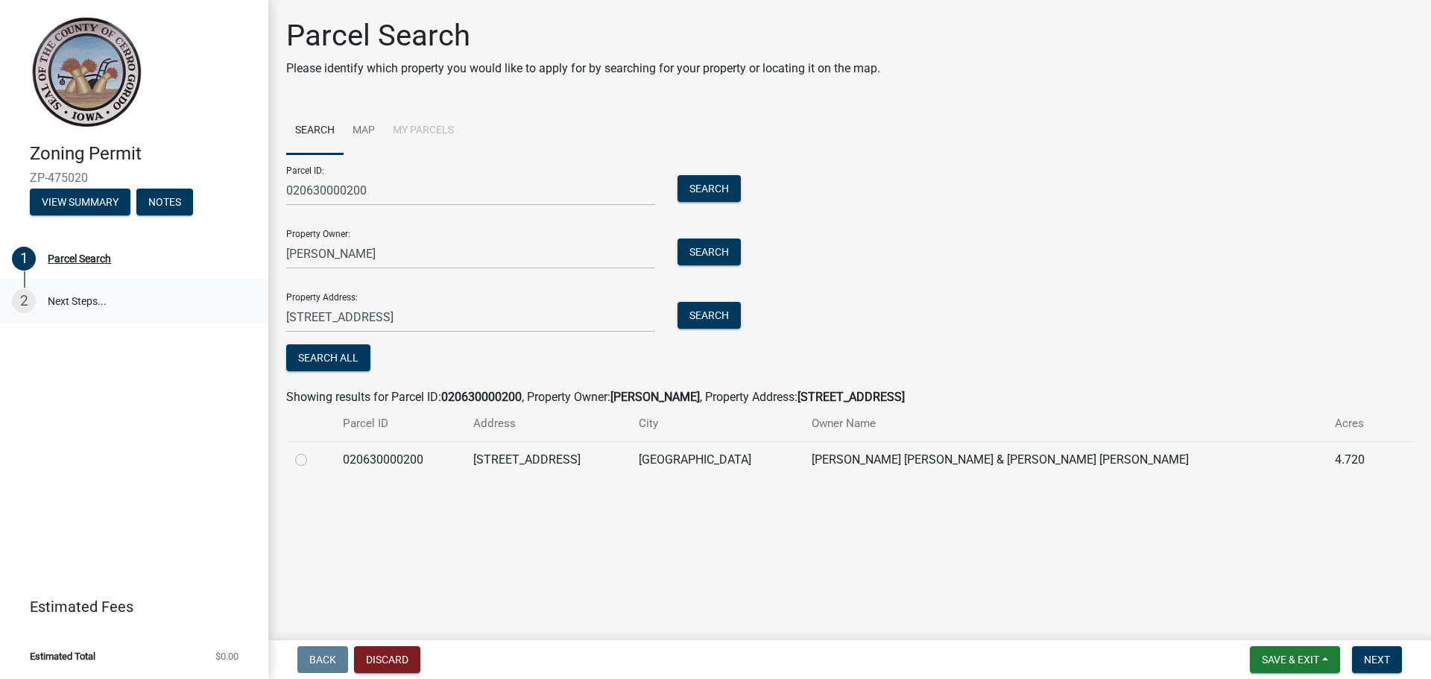
click at [60, 312] on link "2 Next Steps..." at bounding box center [134, 301] width 268 height 43
click at [27, 313] on div "2" at bounding box center [24, 301] width 24 height 24
click at [1386, 654] on span "Next" at bounding box center [1377, 660] width 26 height 12
click at [1368, 656] on span "Next" at bounding box center [1377, 660] width 26 height 12
